Goal: Information Seeking & Learning: Learn about a topic

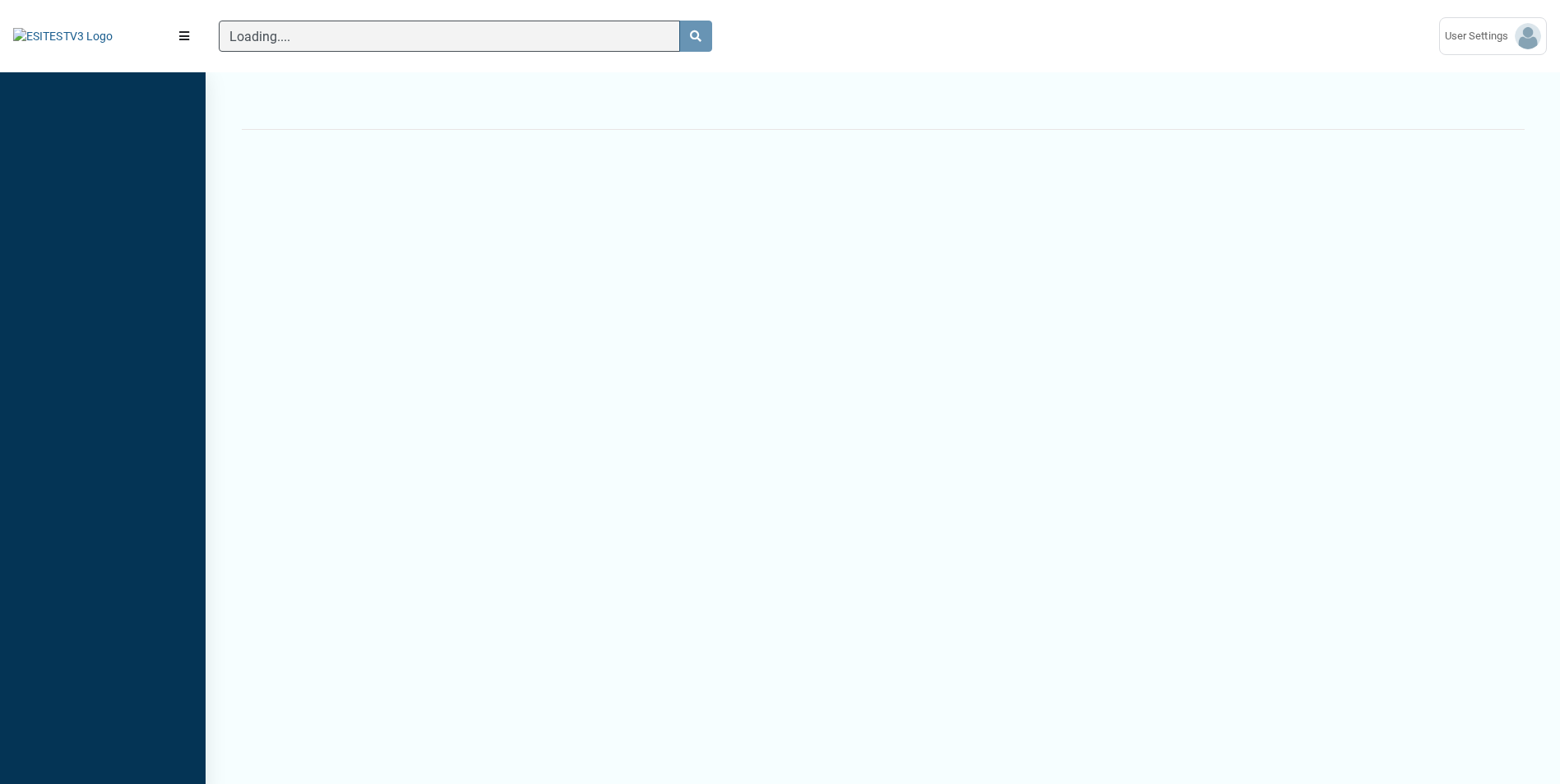
scroll to position [7, 1]
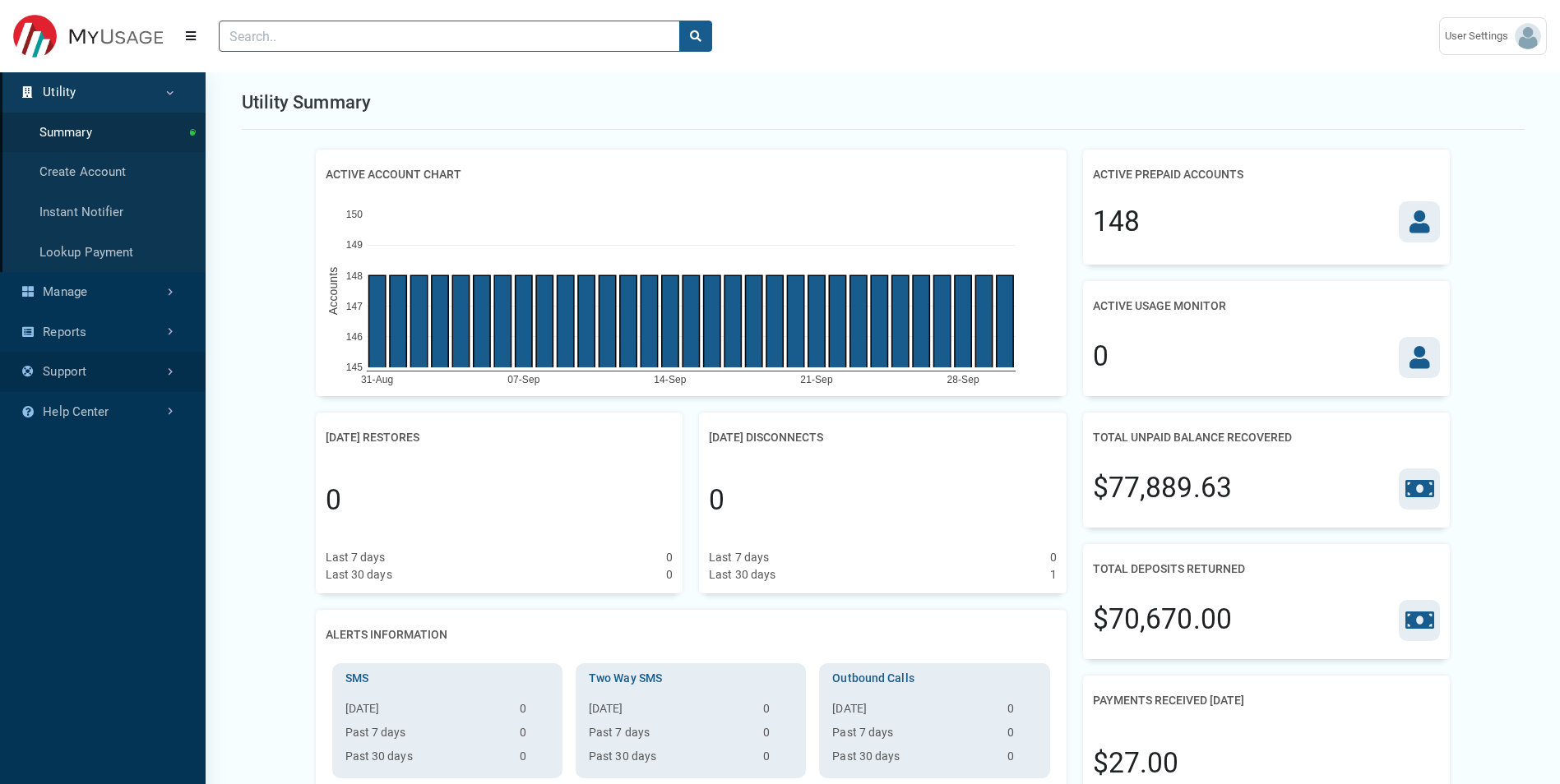
click at [98, 366] on link "Support" at bounding box center [102, 373] width 206 height 41
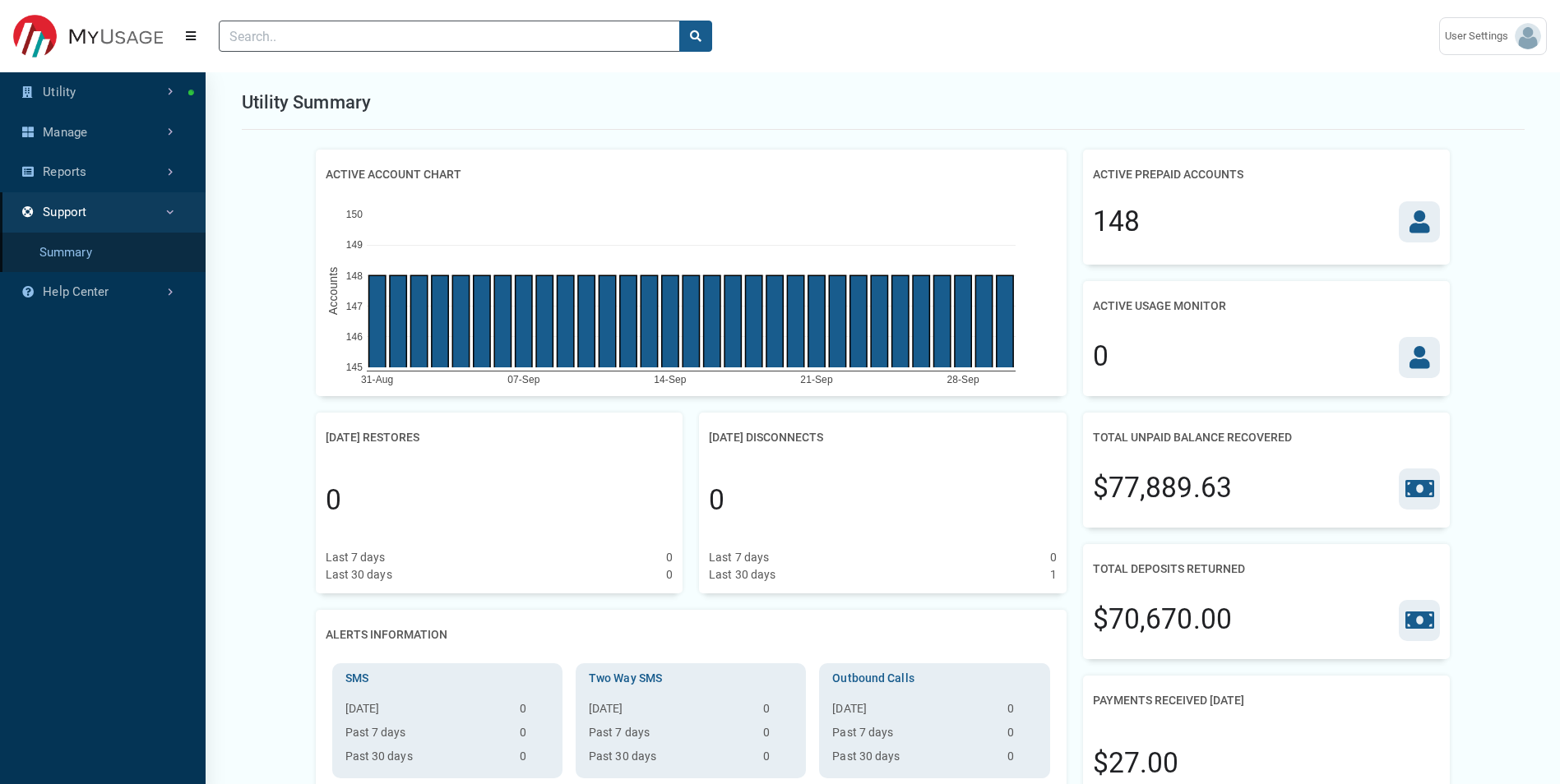
click at [89, 254] on link "Summary" at bounding box center [102, 253] width 206 height 41
click at [110, 219] on link "Support" at bounding box center [102, 213] width 206 height 41
click at [95, 253] on link "Summary" at bounding box center [102, 253] width 206 height 41
click at [106, 224] on link "Support" at bounding box center [102, 213] width 206 height 41
click at [97, 251] on link "Summary" at bounding box center [102, 253] width 206 height 41
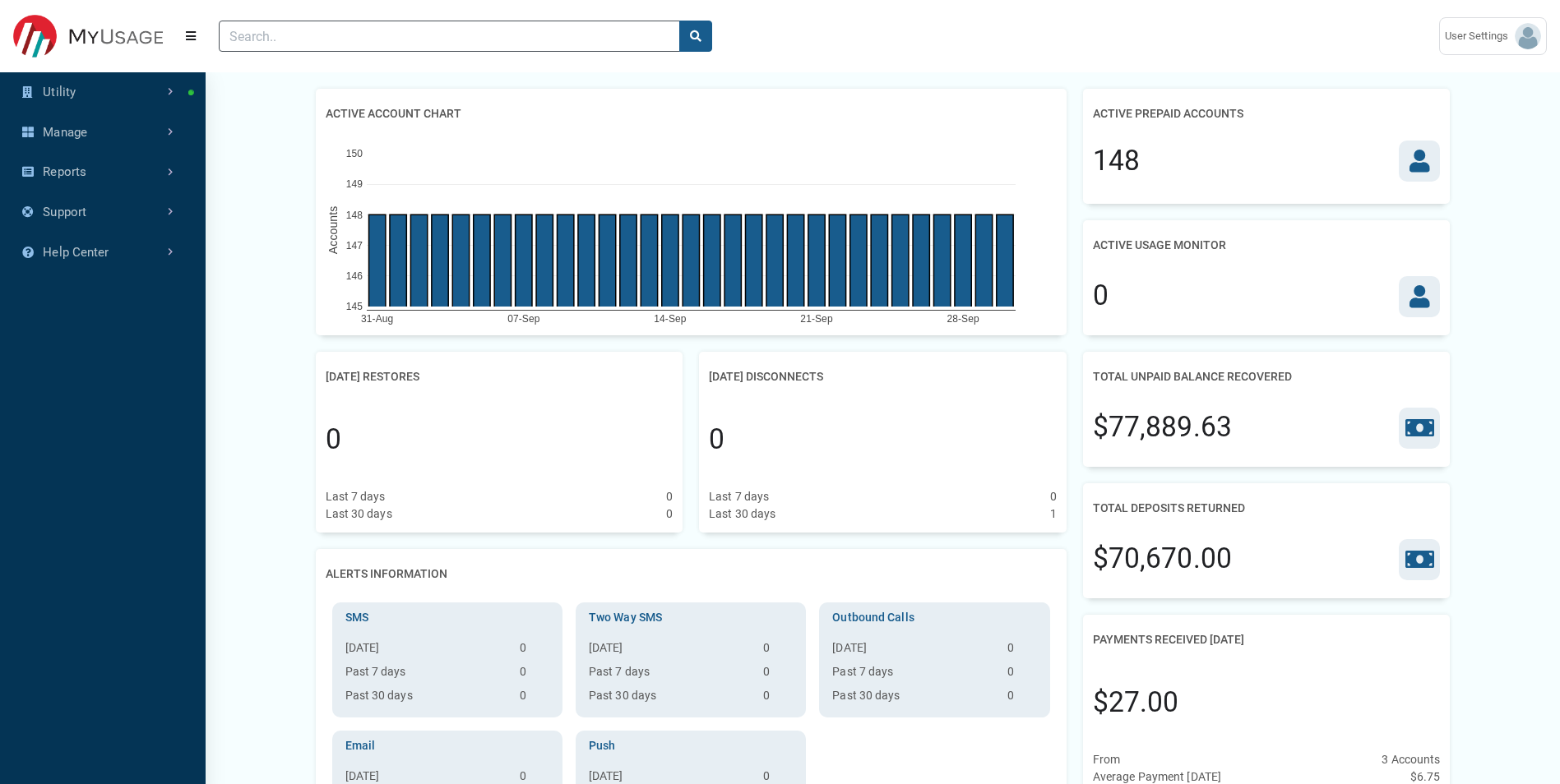
scroll to position [164, 0]
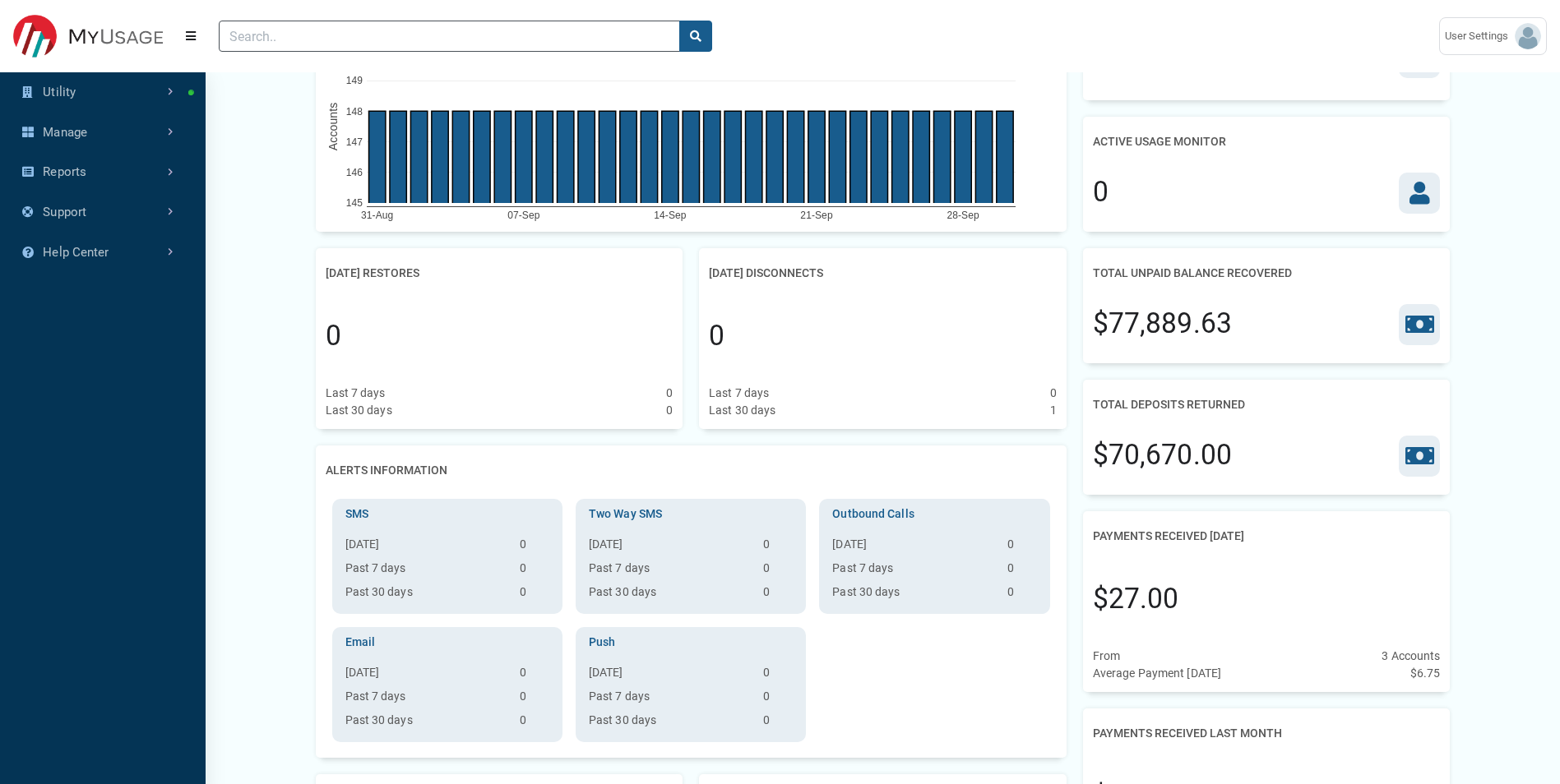
click at [1177, 408] on h2 "Total Deposits Returned" at bounding box center [1169, 404] width 152 height 30
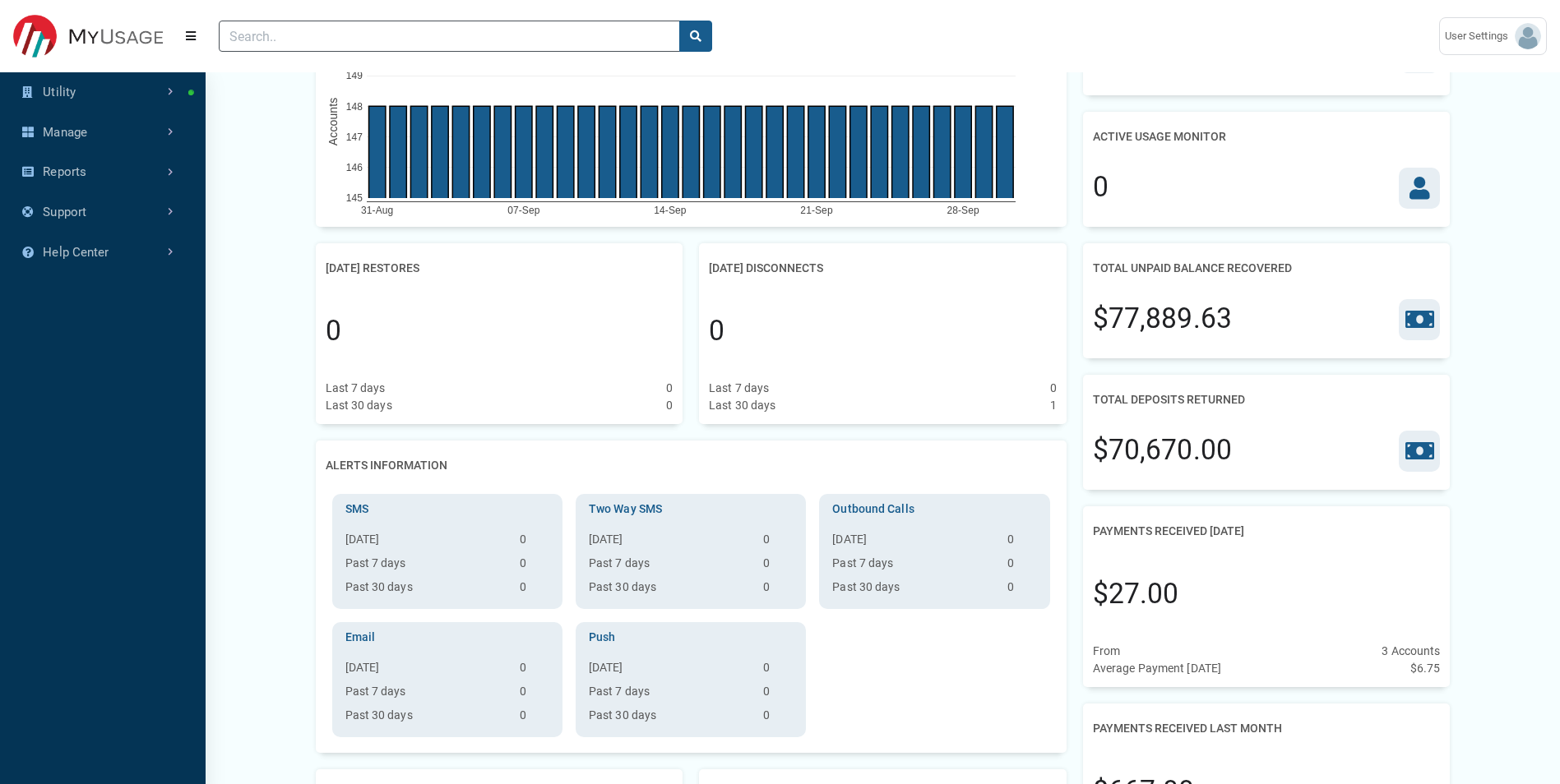
scroll to position [328, 0]
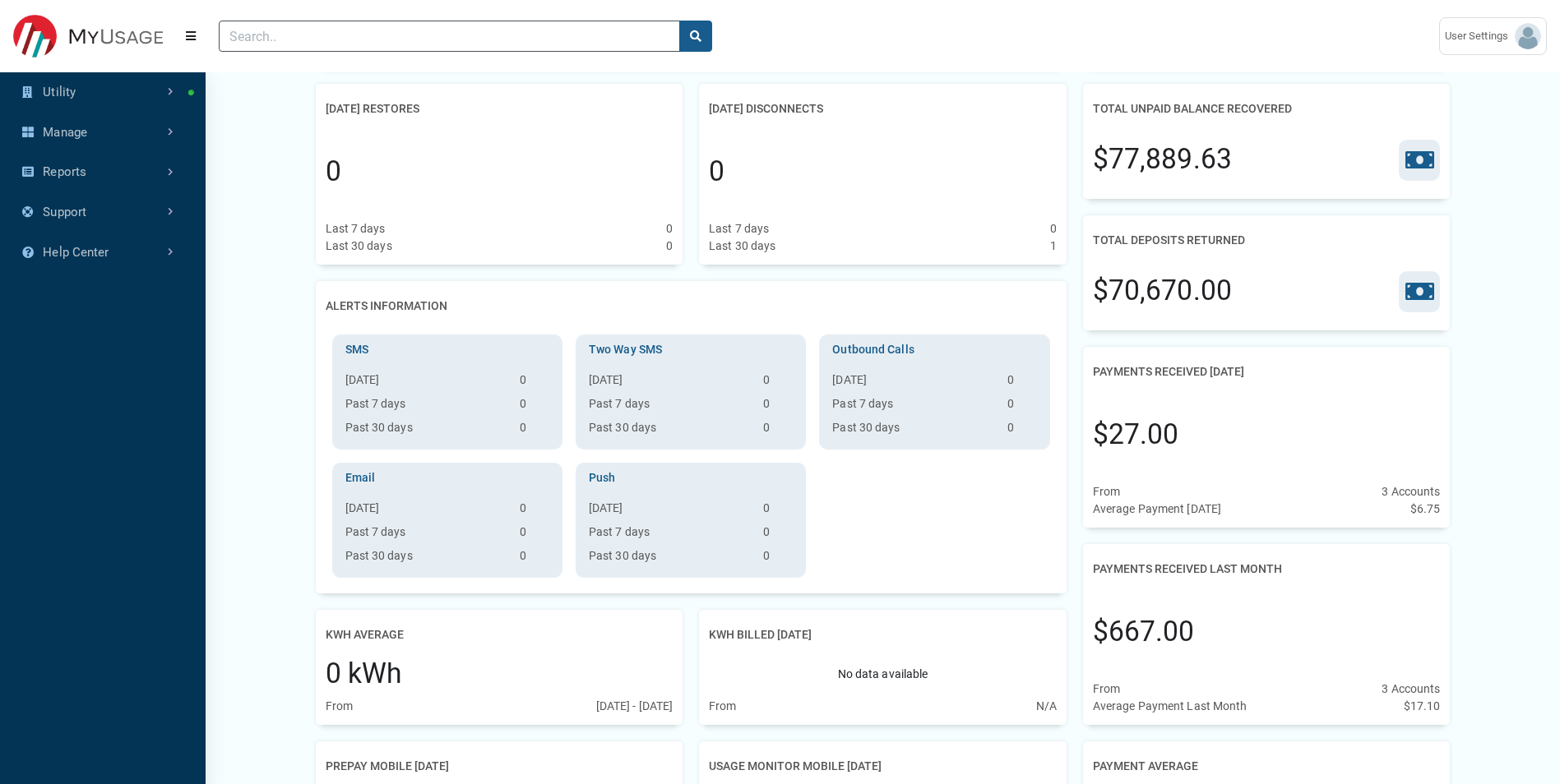
click at [1420, 295] on icon at bounding box center [1420, 292] width 29 height 23
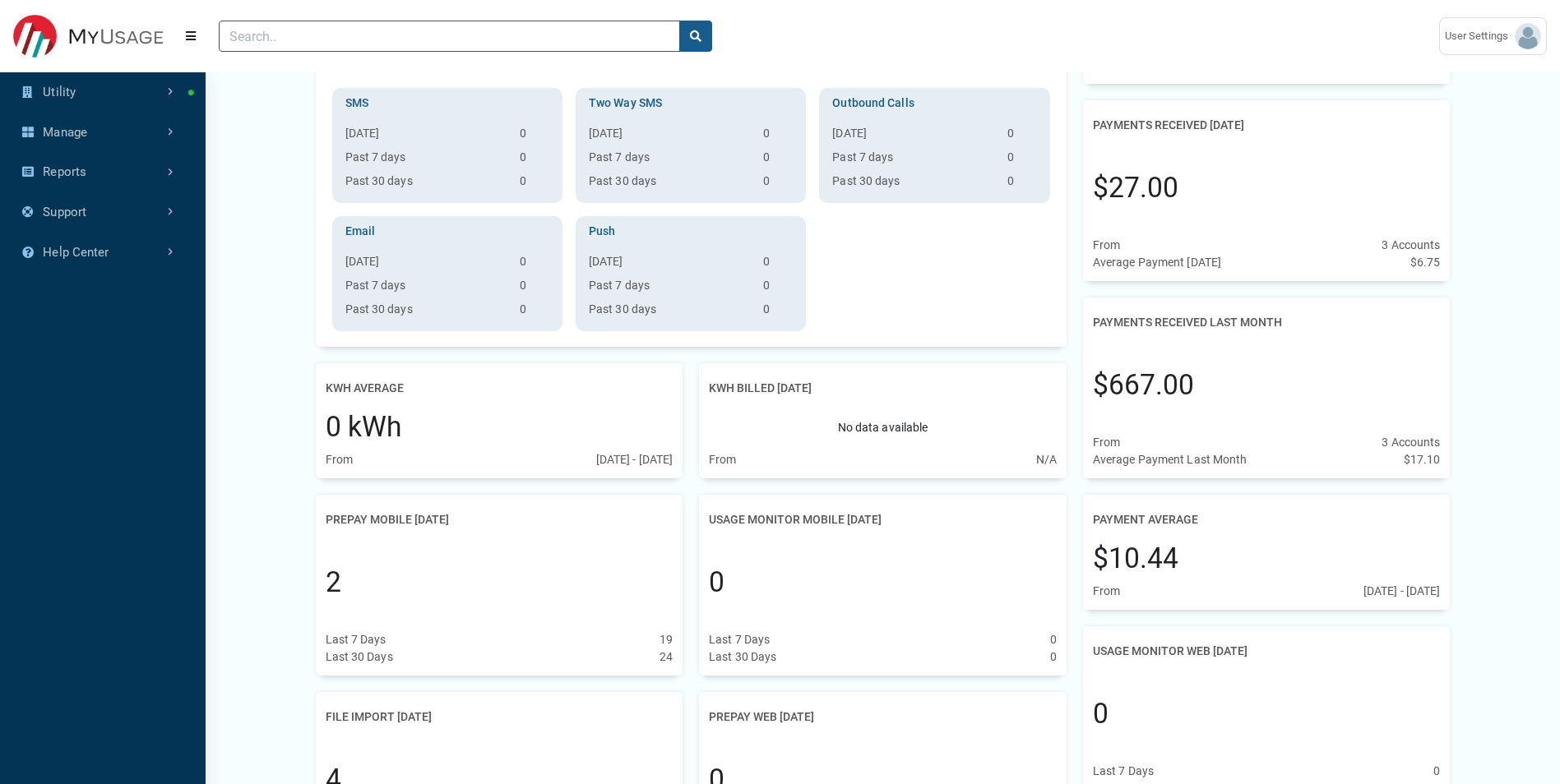
scroll to position [740, 0]
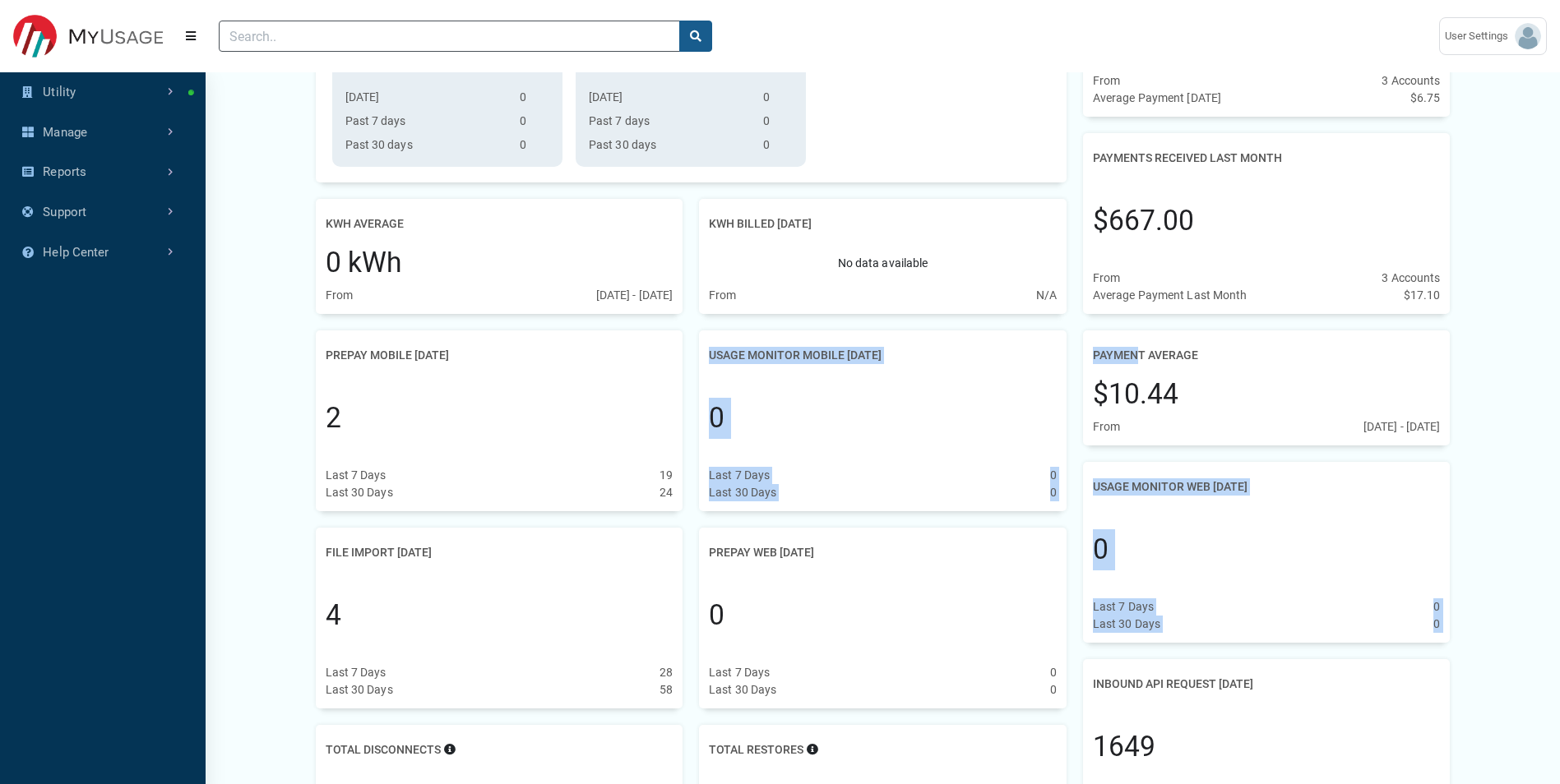
drag, startPoint x: 1137, startPoint y: 357, endPoint x: 1072, endPoint y: 350, distance: 65.4
click at [1072, 350] on div "Active Account Chart [DATE]-[DATE]-[DATE]-[DATE]-Sep 145 146 147 148 149 150 Ac…" at bounding box center [883, 617] width 1152 height 2416
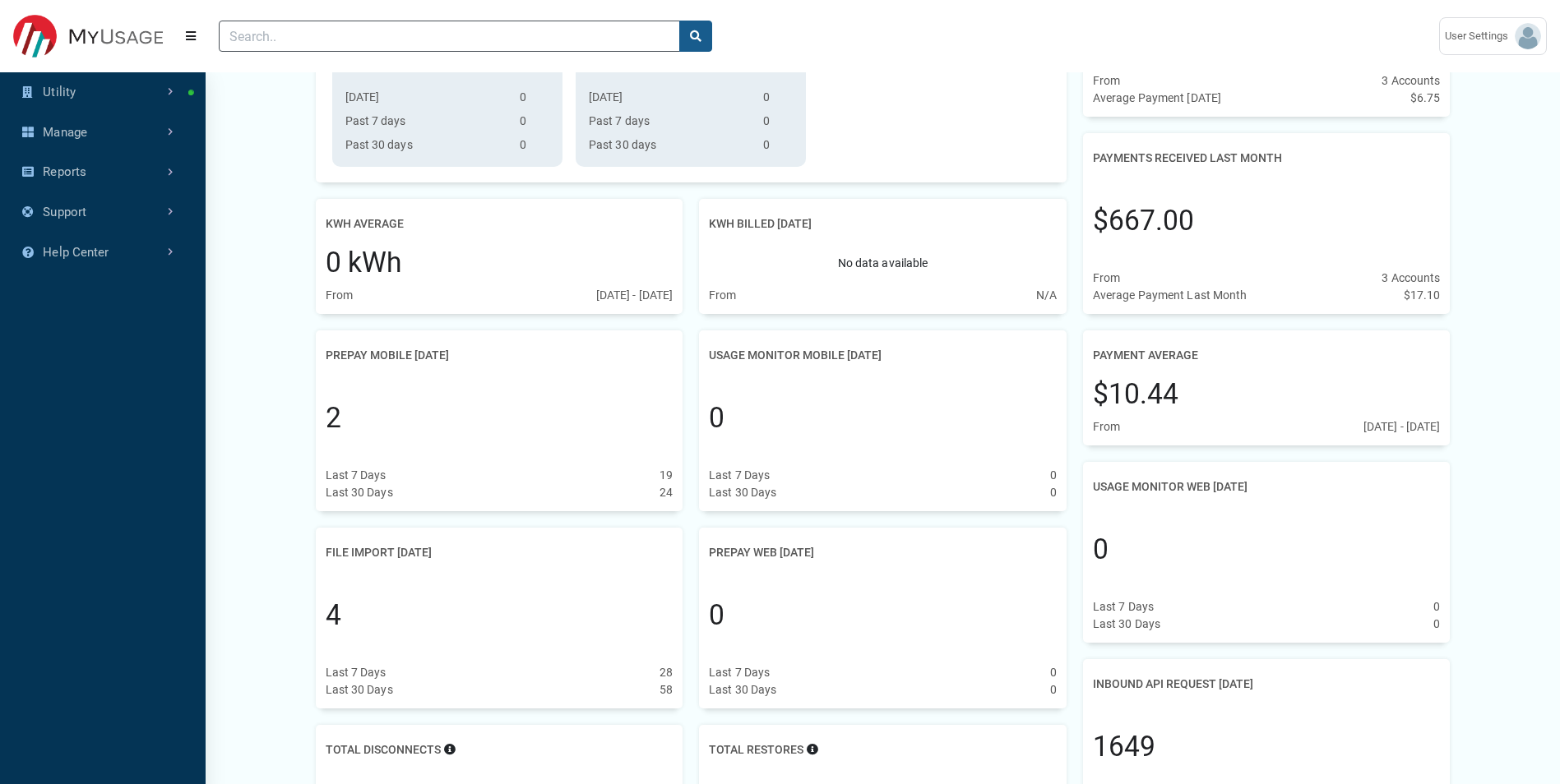
drag, startPoint x: 1072, startPoint y: 350, endPoint x: 1188, endPoint y: 365, distance: 117.0
click at [1188, 365] on h2 "Payment Average" at bounding box center [1145, 355] width 105 height 30
drag, startPoint x: 1188, startPoint y: 365, endPoint x: 1352, endPoint y: 423, distance: 174.0
click at [1364, 423] on div "[DATE] - [DATE]" at bounding box center [1403, 427] width 78 height 18
drag, startPoint x: 1295, startPoint y: 423, endPoint x: 1134, endPoint y: 415, distance: 161.2
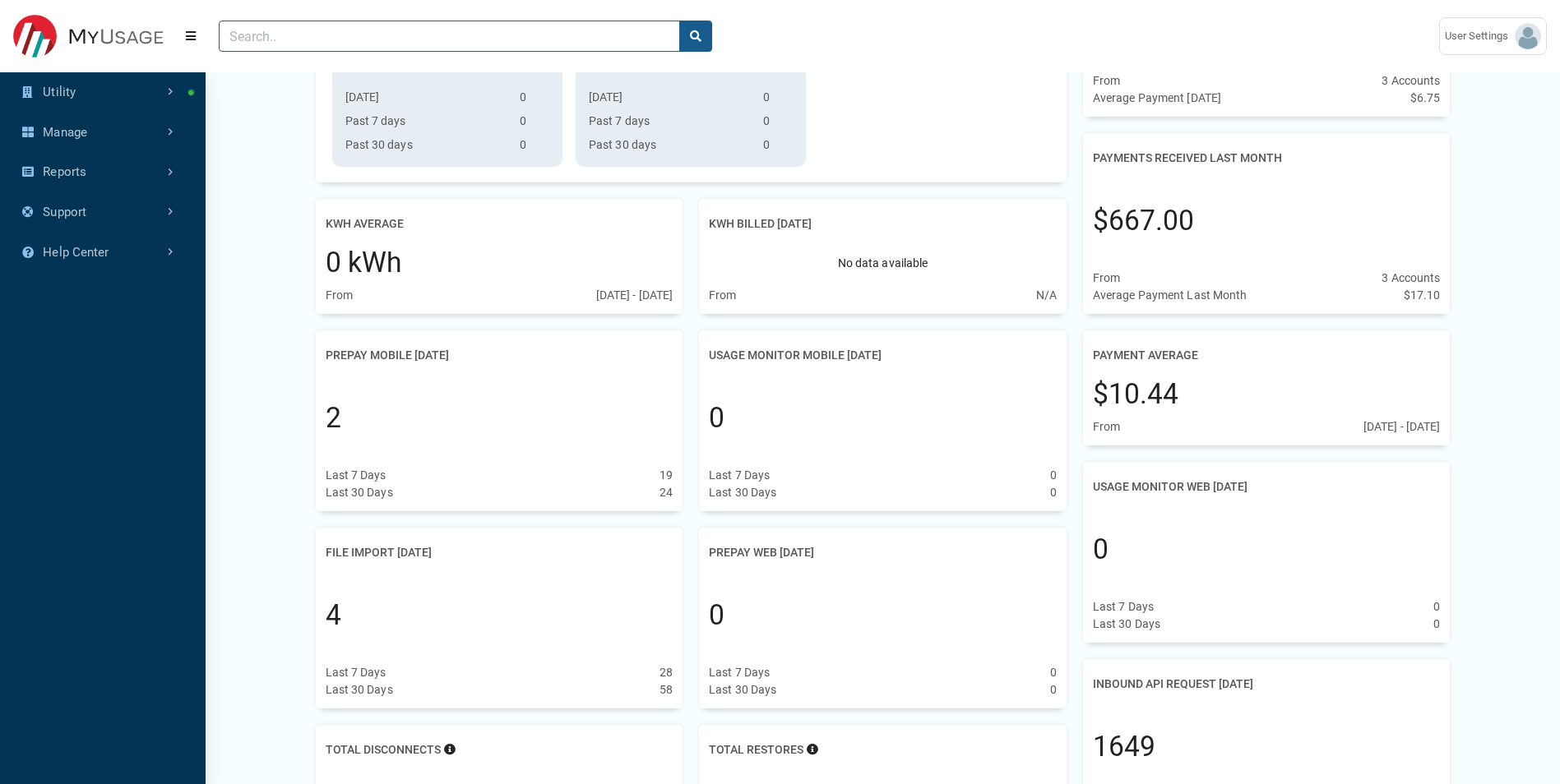
click at [1135, 414] on div "Payment Average $10.44 From [DATE] - [DATE]" at bounding box center [1267, 388] width 367 height 115
drag, startPoint x: 1134, startPoint y: 415, endPoint x: 1087, endPoint y: 432, distance: 50.0
click at [1098, 430] on div "From" at bounding box center [1106, 427] width 27 height 18
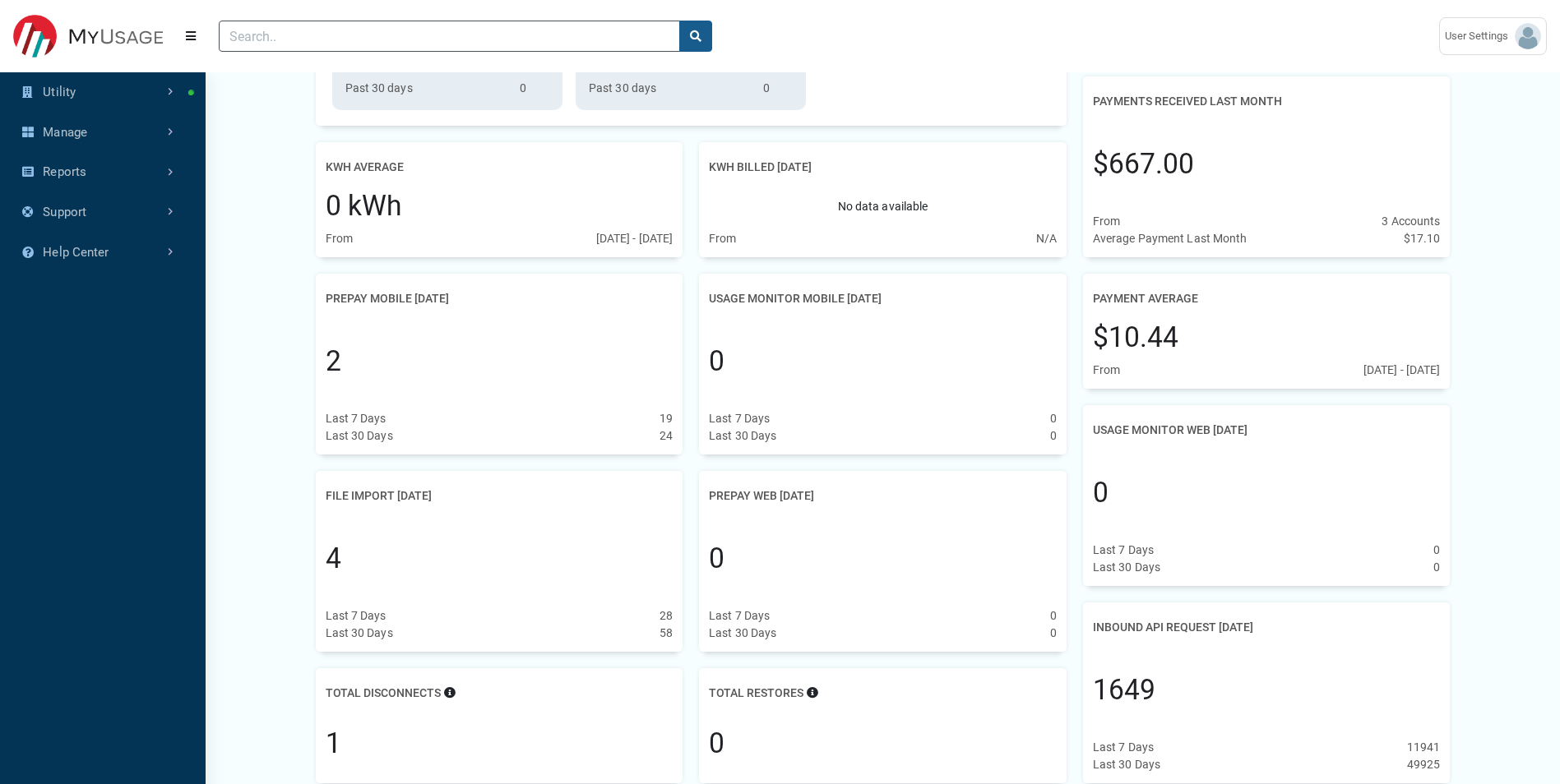
scroll to position [822, 0]
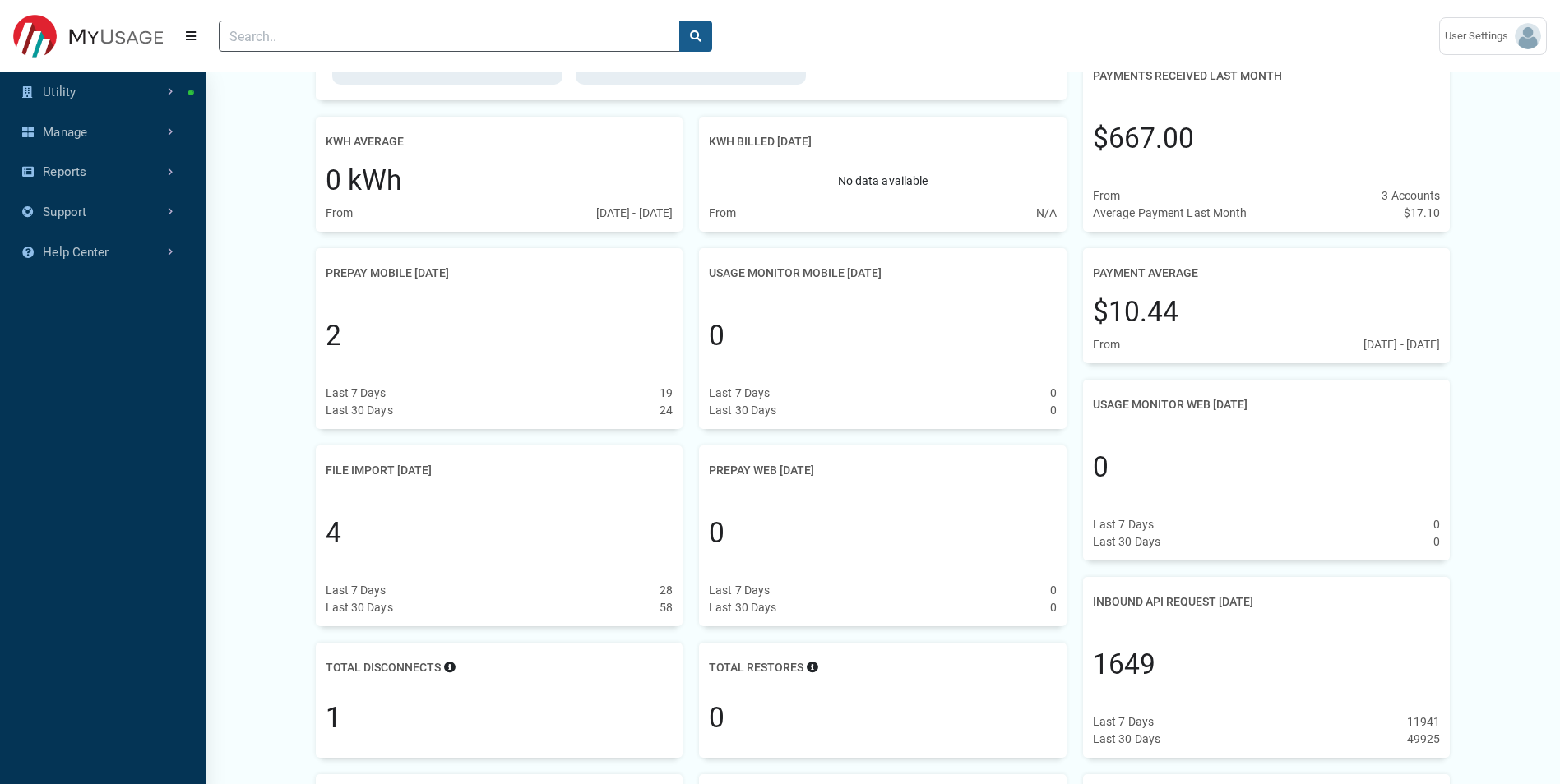
drag, startPoint x: 1071, startPoint y: 399, endPoint x: 1283, endPoint y: 400, distance: 212.0
click at [1283, 400] on div "Active Account Chart [DATE]-[DATE]-[DATE]-[DATE]-Sep 145 146 147 148 149 150 Ac…" at bounding box center [883, 535] width 1152 height 2416
drag, startPoint x: 1283, startPoint y: 400, endPoint x: 1191, endPoint y: 433, distance: 97.7
click at [1191, 433] on div "0" at bounding box center [1267, 468] width 348 height 96
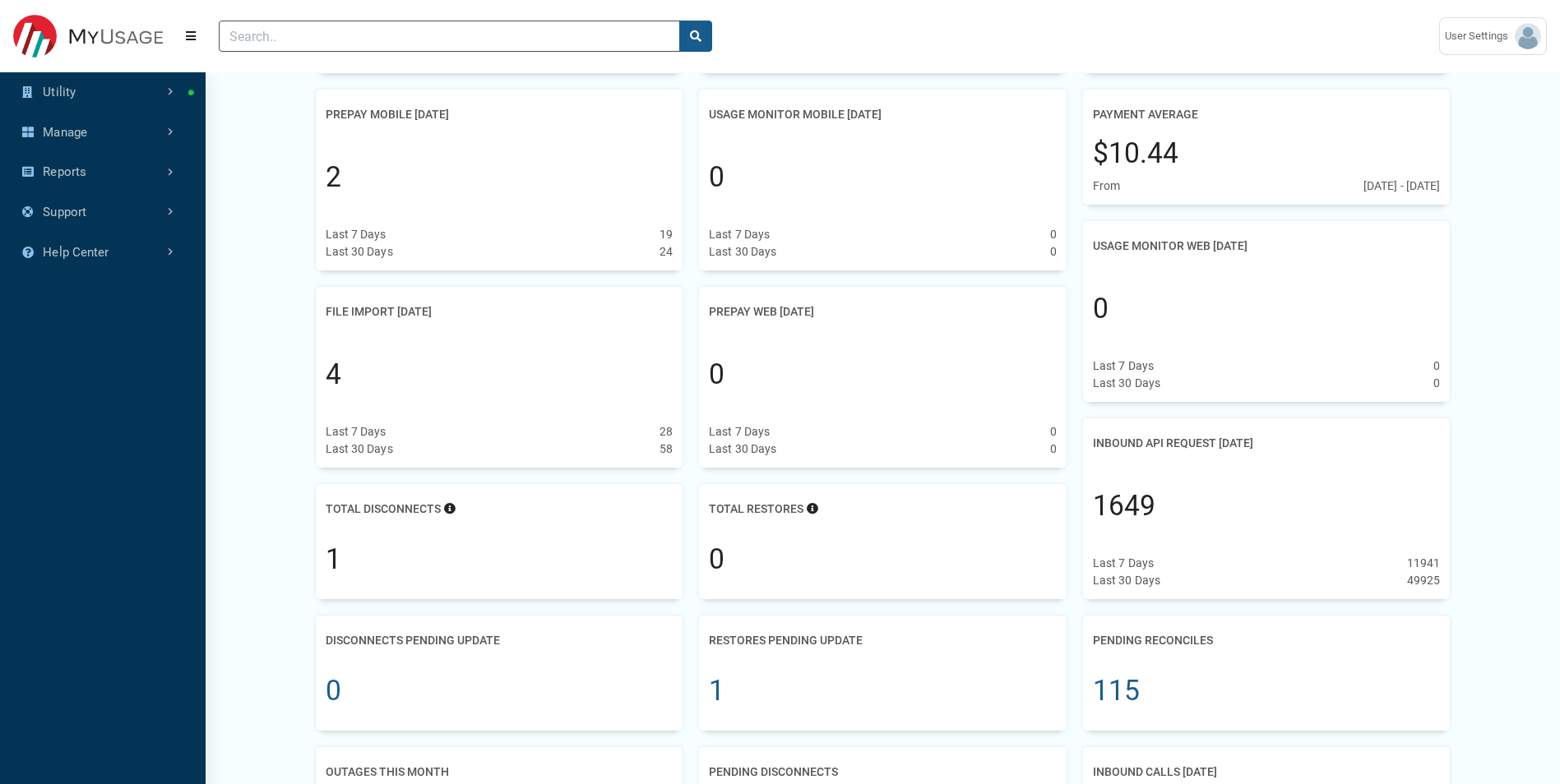
scroll to position [986, 0]
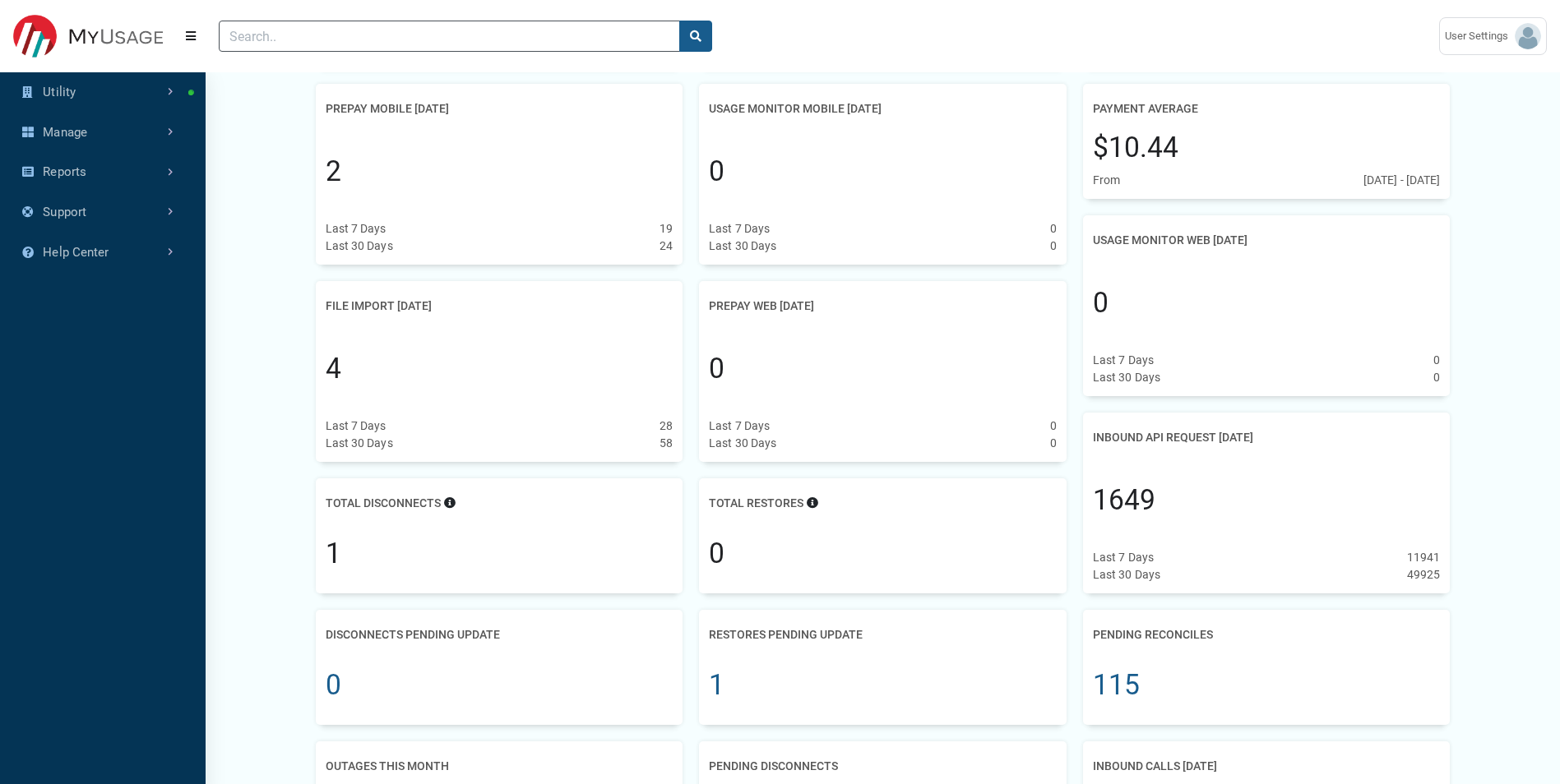
drag, startPoint x: 1094, startPoint y: 436, endPoint x: 1318, endPoint y: 441, distance: 224.1
click at [1318, 441] on div "Inbound API Request [DATE]" at bounding box center [1267, 438] width 348 height 30
